Goal: Task Accomplishment & Management: Use online tool/utility

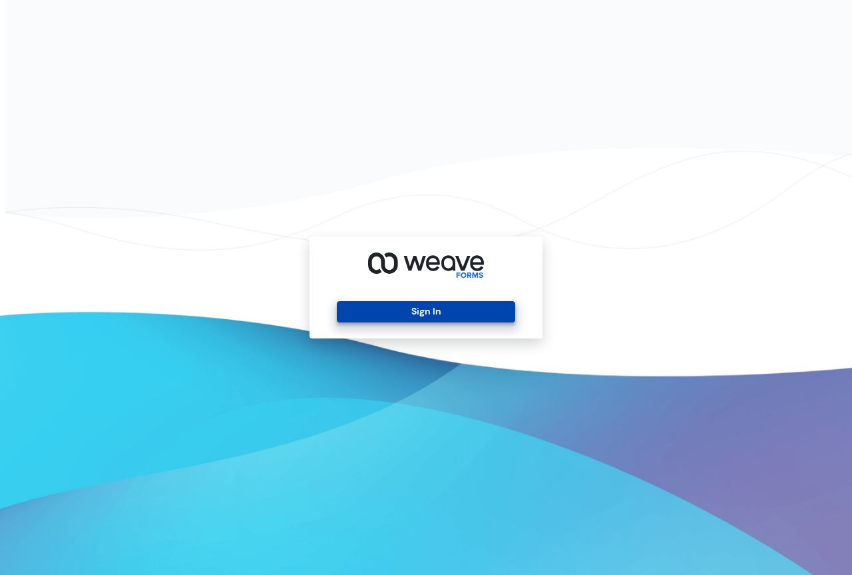
click at [448, 313] on button "Sign In" at bounding box center [426, 311] width 178 height 21
click at [381, 313] on button "Sign In" at bounding box center [426, 311] width 178 height 21
click at [403, 320] on button "Sign In" at bounding box center [426, 311] width 178 height 21
click at [399, 304] on button "Sign In" at bounding box center [426, 311] width 178 height 21
click at [461, 311] on button "Sign In" at bounding box center [426, 311] width 178 height 21
